Goal: Contribute content: Contribute content

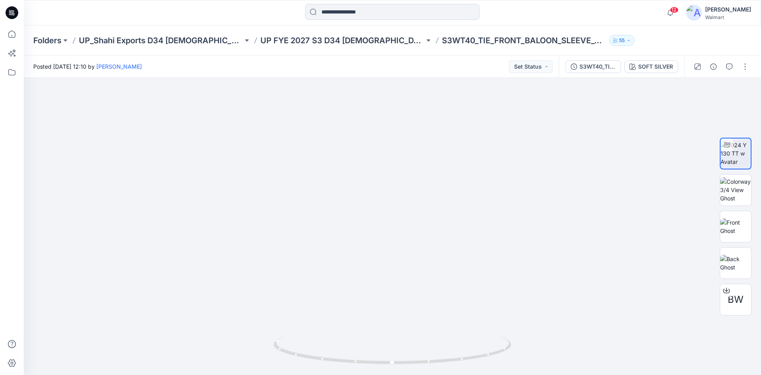
drag, startPoint x: 13, startPoint y: 12, endPoint x: 64, endPoint y: 2, distance: 52.4
click at [13, 12] on icon at bounding box center [13, 11] width 4 height 0
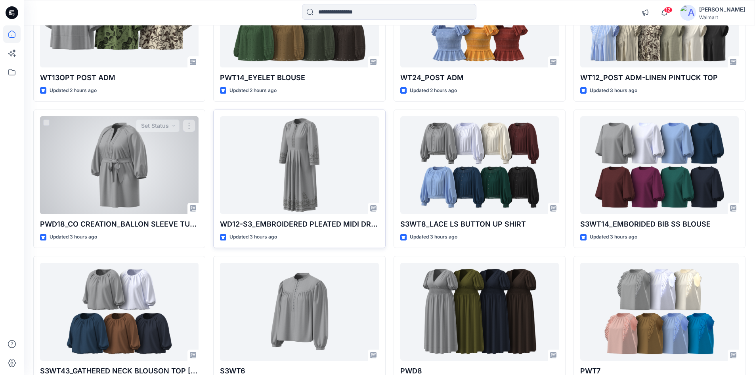
scroll to position [159, 0]
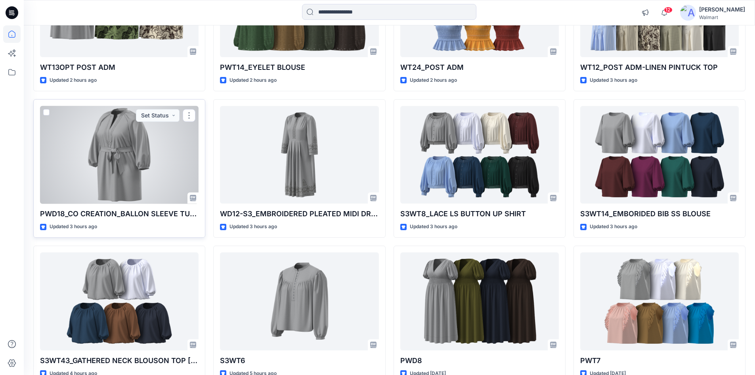
click at [122, 158] on div at bounding box center [119, 155] width 159 height 98
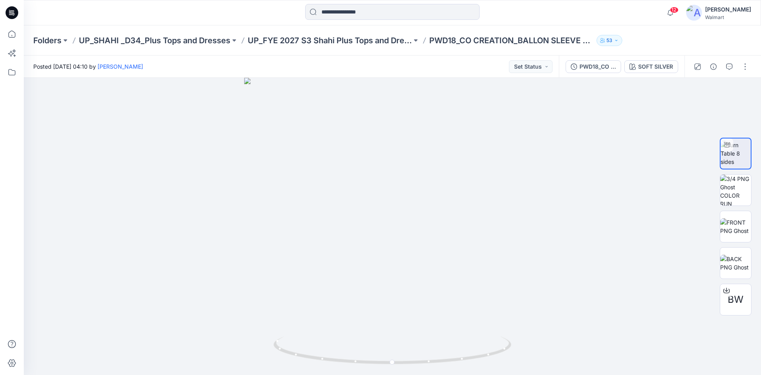
click at [9, 11] on icon at bounding box center [12, 12] width 13 height 13
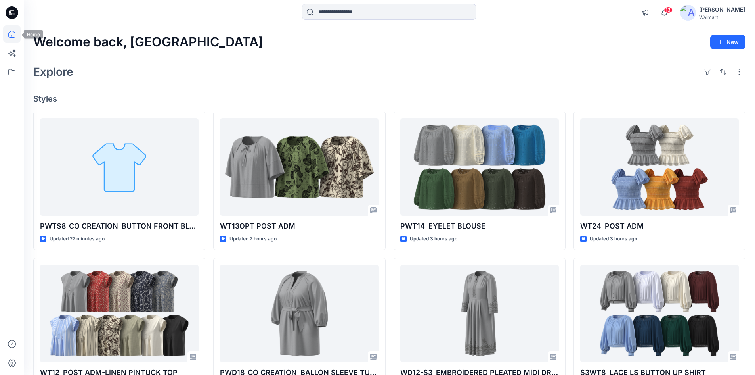
click at [9, 15] on icon at bounding box center [12, 12] width 13 height 13
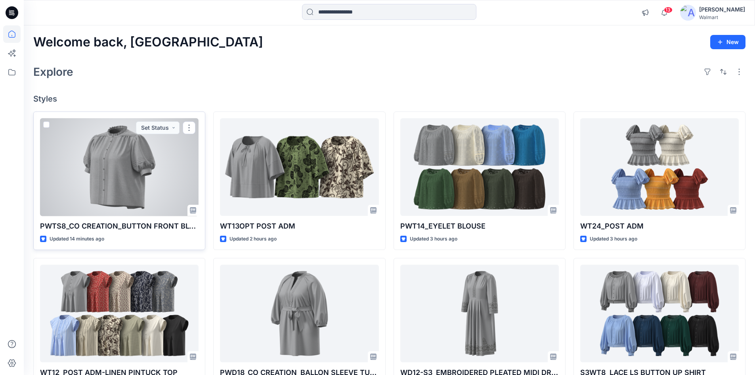
click at [126, 174] on div at bounding box center [119, 167] width 159 height 98
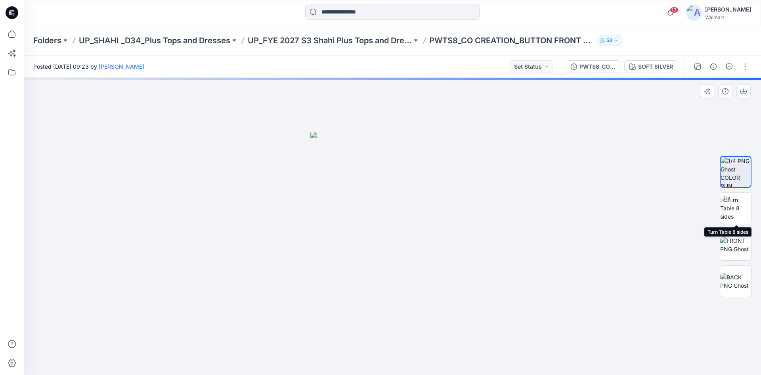
drag, startPoint x: 739, startPoint y: 210, endPoint x: 716, endPoint y: 212, distance: 23.1
click at [739, 211] on img at bounding box center [735, 207] width 31 height 25
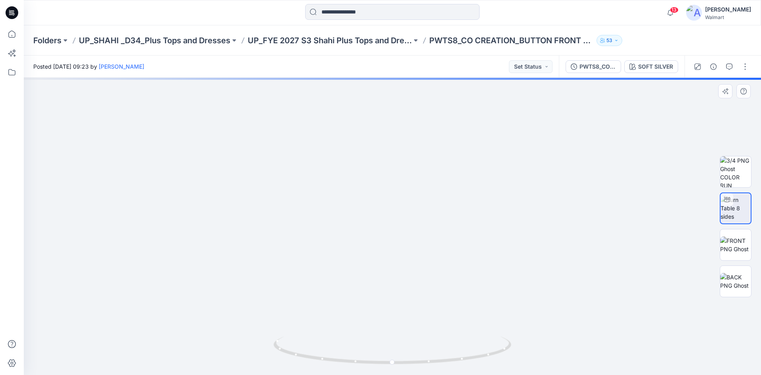
drag, startPoint x: 460, startPoint y: 234, endPoint x: 461, endPoint y: 165, distance: 69.0
click at [461, 165] on img at bounding box center [410, 17] width 1082 height 716
drag, startPoint x: 518, startPoint y: 176, endPoint x: 524, endPoint y: 199, distance: 23.5
click at [524, 199] on img at bounding box center [392, 155] width 541 height 439
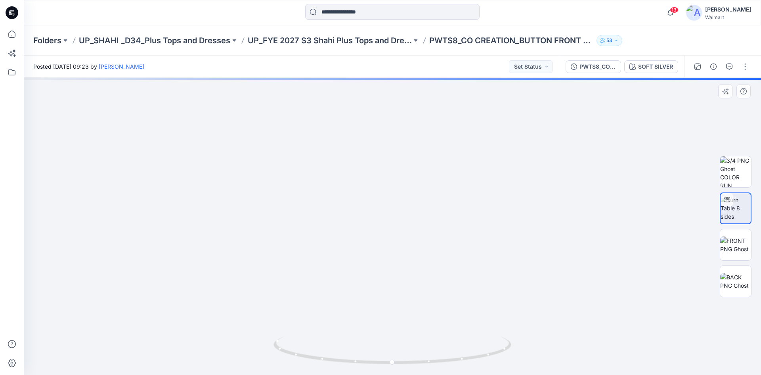
drag, startPoint x: 343, startPoint y: 176, endPoint x: 350, endPoint y: 214, distance: 39.0
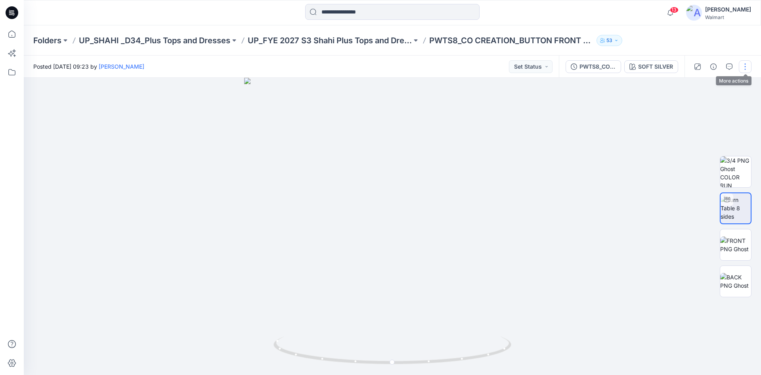
click at [748, 66] on button "button" at bounding box center [745, 66] width 13 height 13
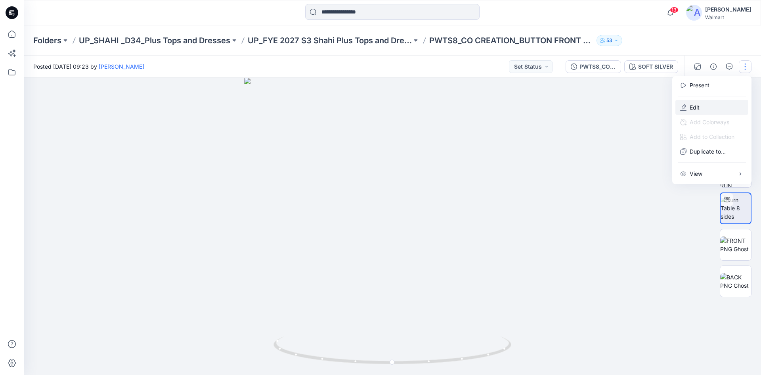
click at [695, 107] on p "Edit" at bounding box center [695, 107] width 10 height 8
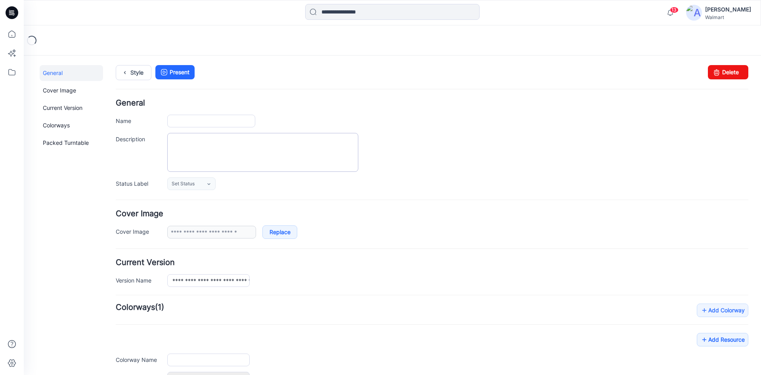
type input "**********"
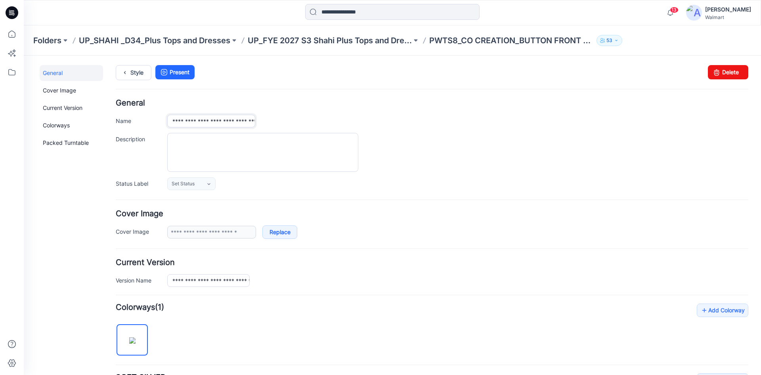
click at [250, 119] on input "**********" at bounding box center [211, 121] width 88 height 13
type input "**********"
click at [239, 142] on textarea "Description" at bounding box center [262, 152] width 191 height 39
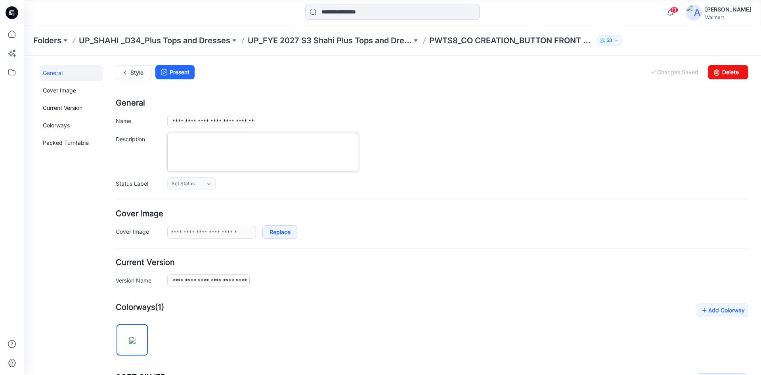
paste textarea "**********"
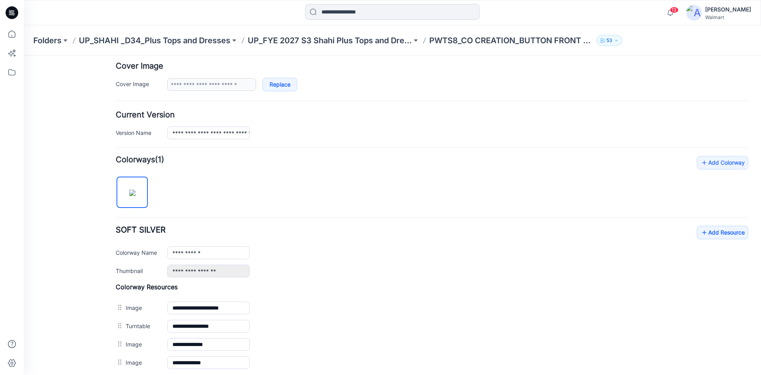
scroll to position [198, 0]
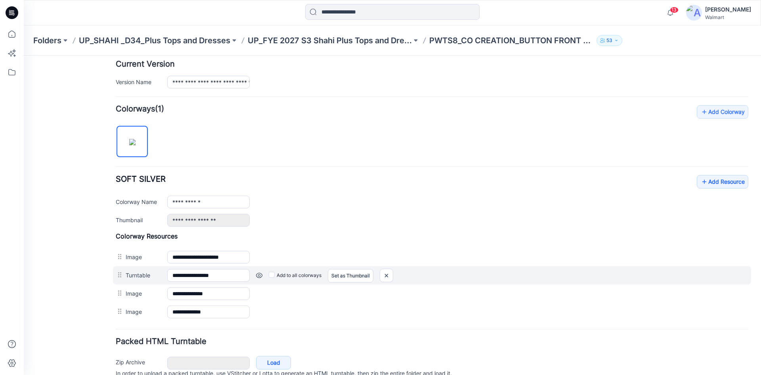
type textarea "**********"
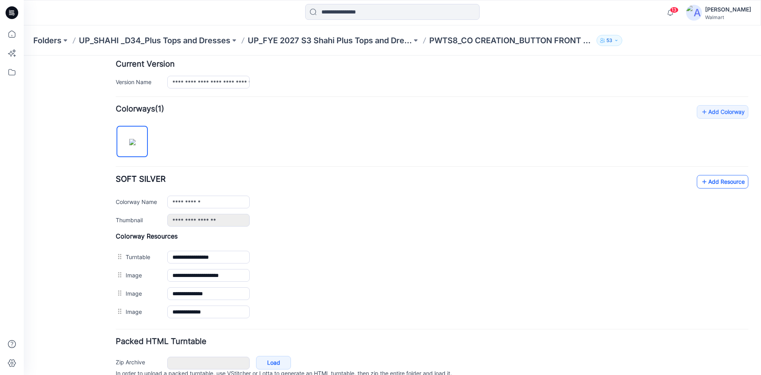
click at [712, 183] on link "Add Resource" at bounding box center [723, 181] width 52 height 13
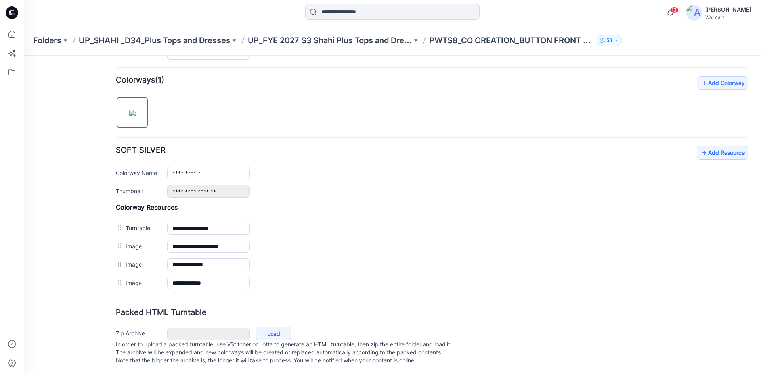
click at [339, 102] on div "**********" at bounding box center [432, 184] width 633 height 216
click at [724, 146] on link "Add Resource" at bounding box center [723, 152] width 52 height 13
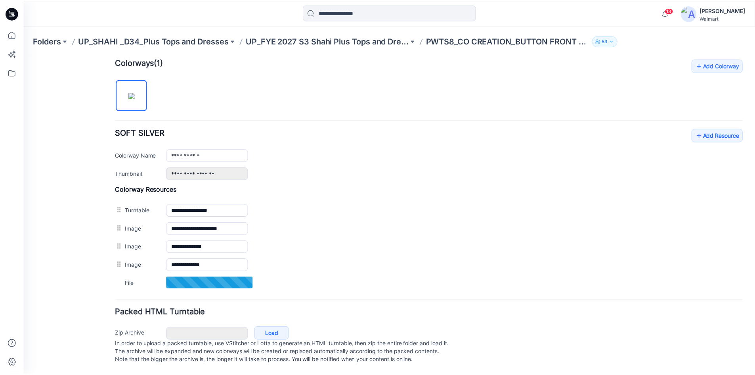
scroll to position [253, 0]
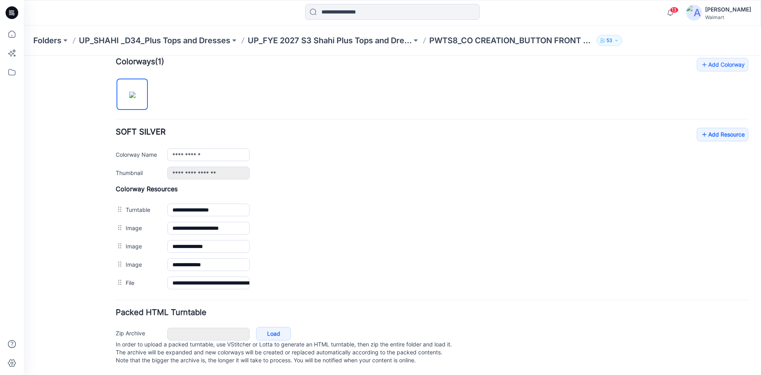
drag, startPoint x: 6, startPoint y: 13, endPoint x: 13, endPoint y: 12, distance: 8.0
click at [6, 13] on icon at bounding box center [12, 12] width 13 height 25
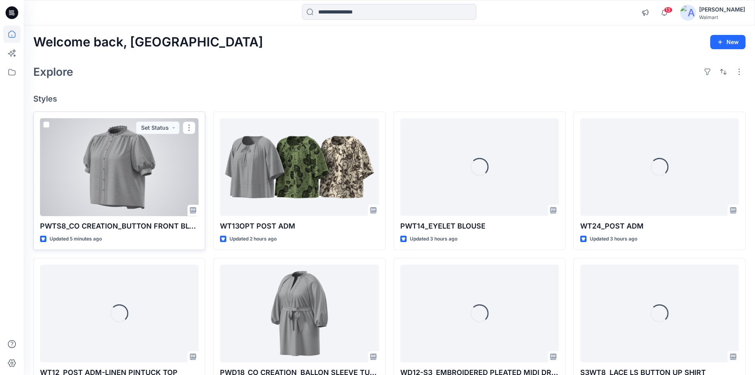
click at [131, 182] on div at bounding box center [119, 167] width 159 height 98
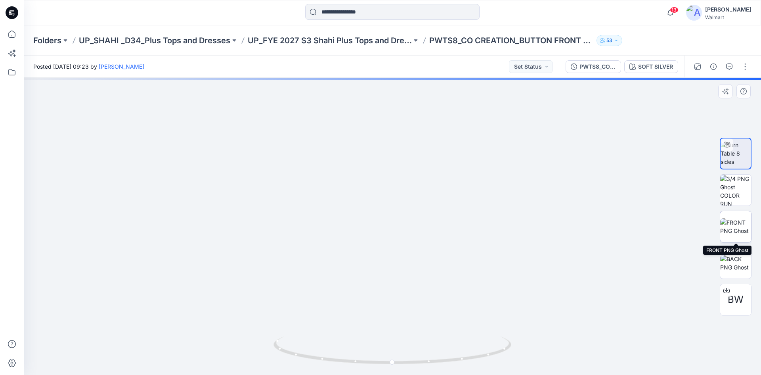
click at [735, 230] on img at bounding box center [735, 226] width 31 height 17
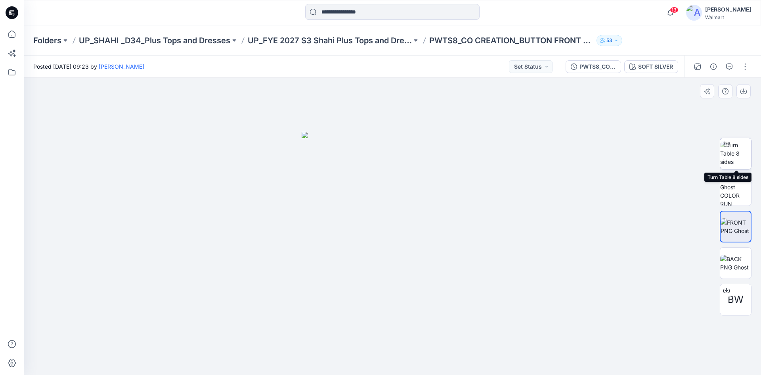
click at [739, 149] on img at bounding box center [735, 153] width 31 height 25
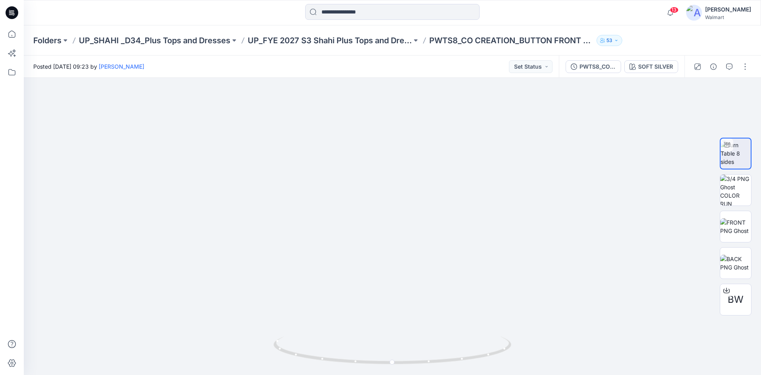
click at [13, 9] on icon at bounding box center [12, 12] width 13 height 13
